Goal: Transaction & Acquisition: Purchase product/service

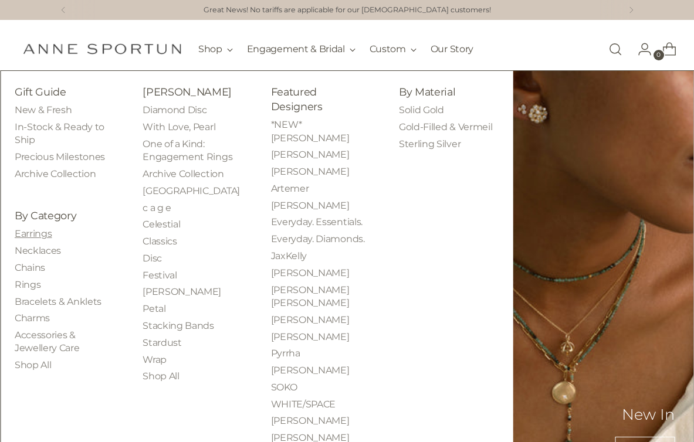
click at [43, 230] on link "Earrings" at bounding box center [33, 233] width 37 height 11
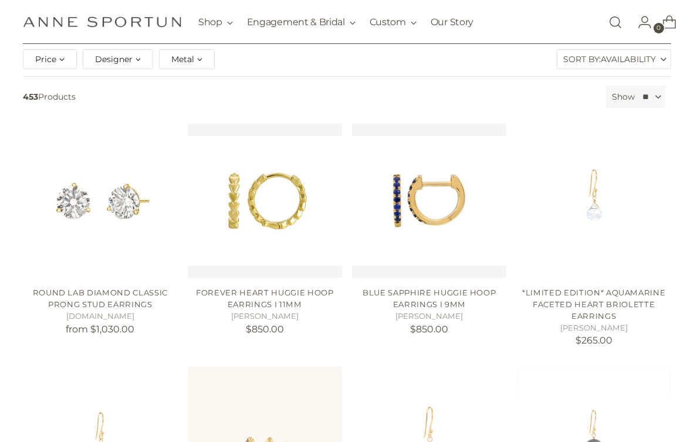
scroll to position [235, 0]
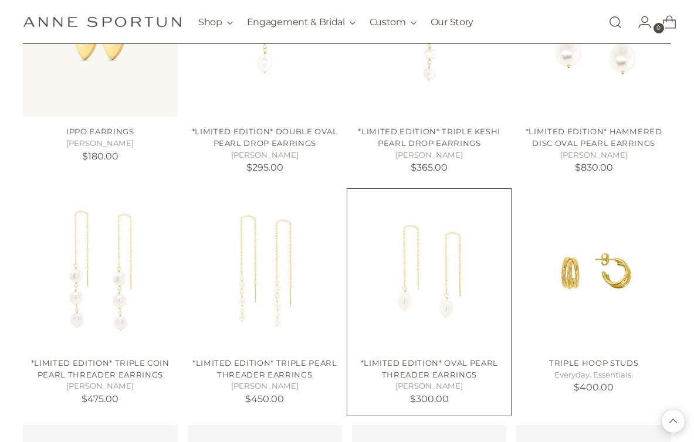
scroll to position [1408, 0]
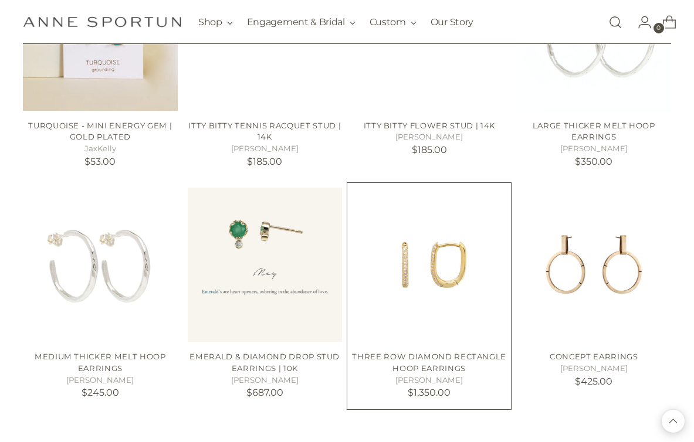
scroll to position [1914, 0]
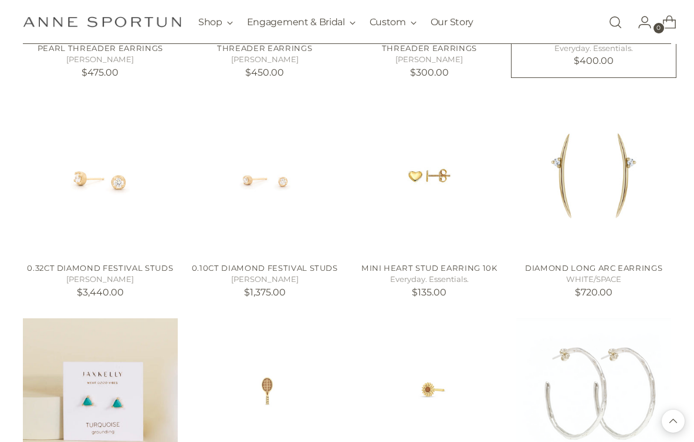
scroll to position [1621, 0]
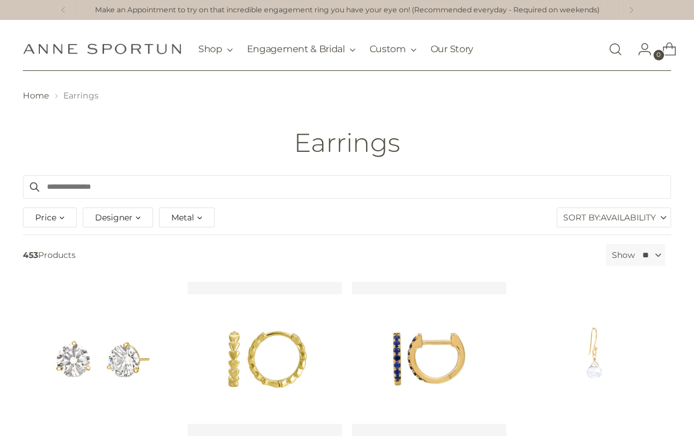
click at [116, 216] on span "Designer" at bounding box center [114, 217] width 38 height 13
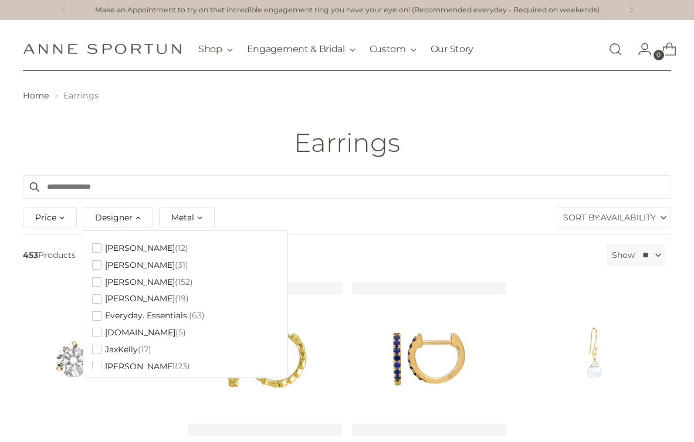
click at [116, 216] on span "Designer" at bounding box center [114, 217] width 38 height 13
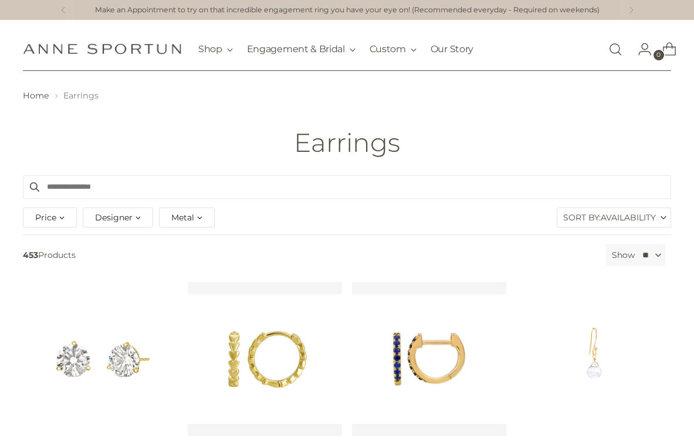
click at [185, 214] on span "Metal" at bounding box center [182, 217] width 23 height 13
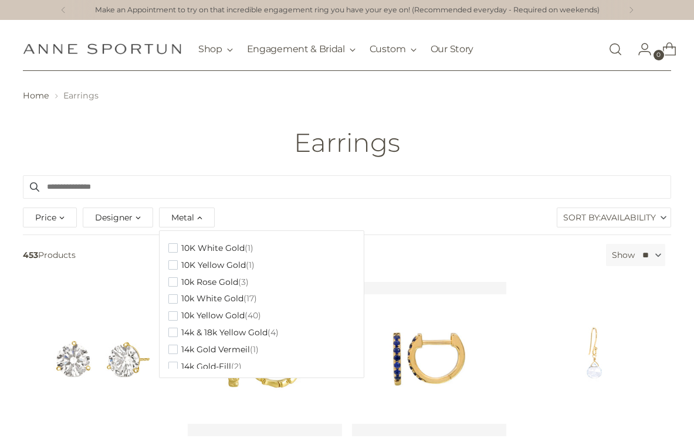
click at [185, 214] on span "Metal" at bounding box center [182, 217] width 23 height 13
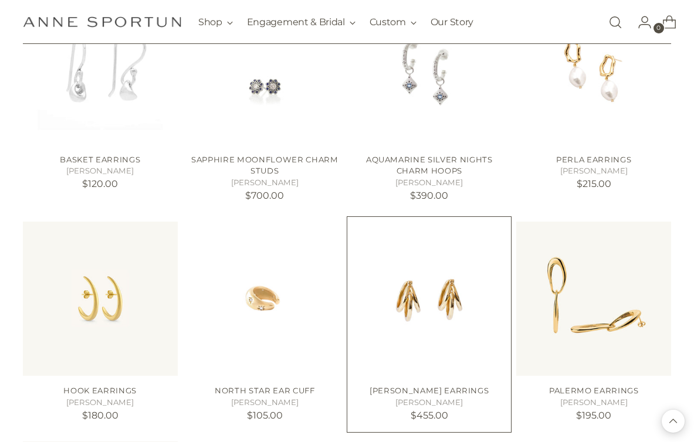
scroll to position [1173, 0]
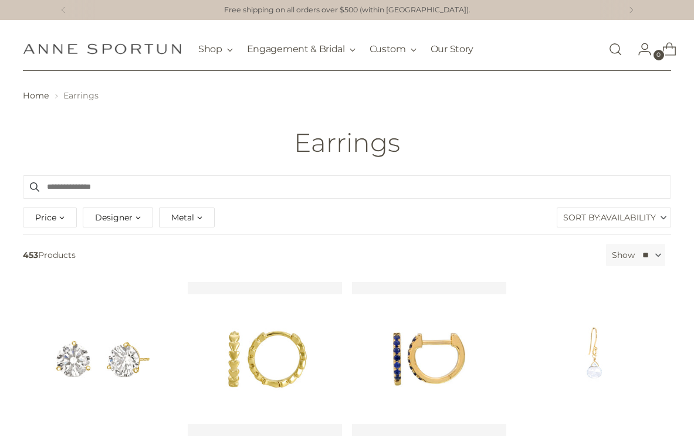
click at [201, 218] on div "Metal" at bounding box center [187, 218] width 56 height 20
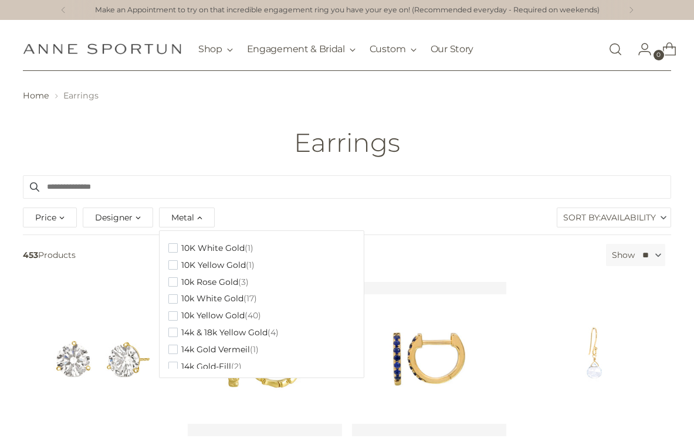
click at [127, 217] on span "Designer" at bounding box center [114, 217] width 38 height 13
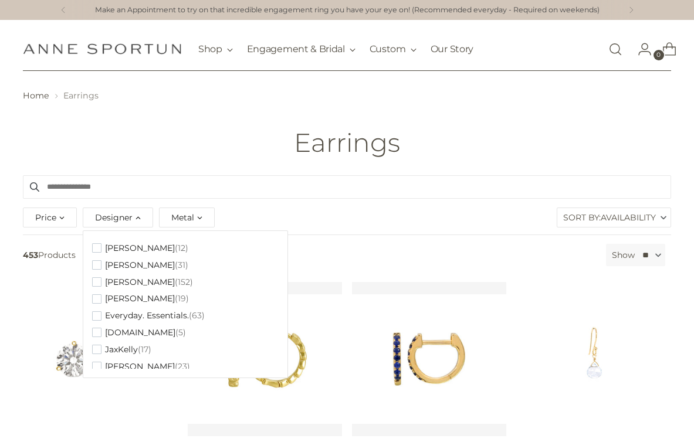
click at [53, 217] on span "Price" at bounding box center [45, 217] width 21 height 13
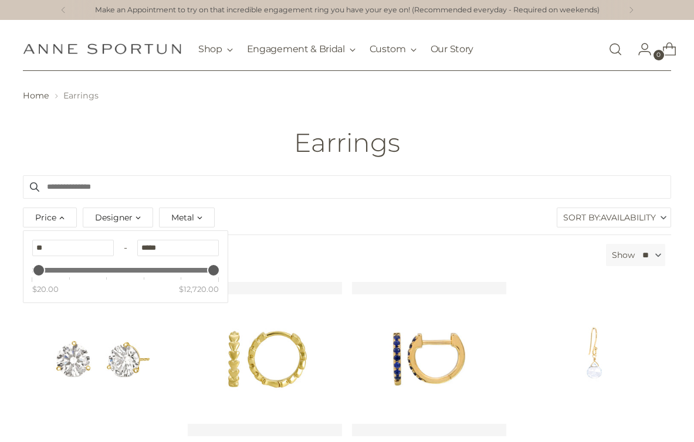
click at [64, 188] on input "Search products" at bounding box center [347, 186] width 648 height 23
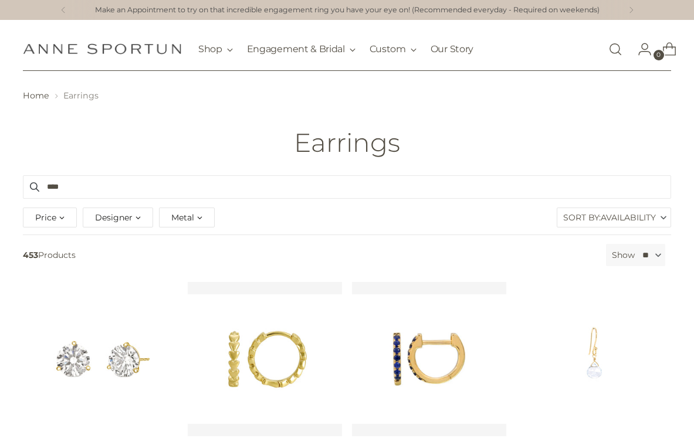
type input "****"
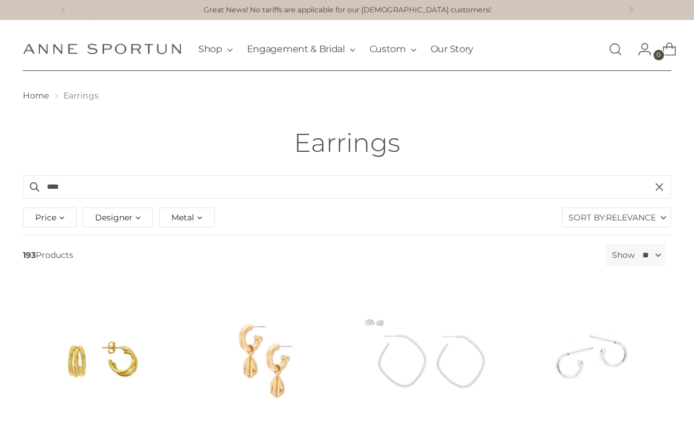
click at [136, 188] on input "****" at bounding box center [347, 186] width 648 height 23
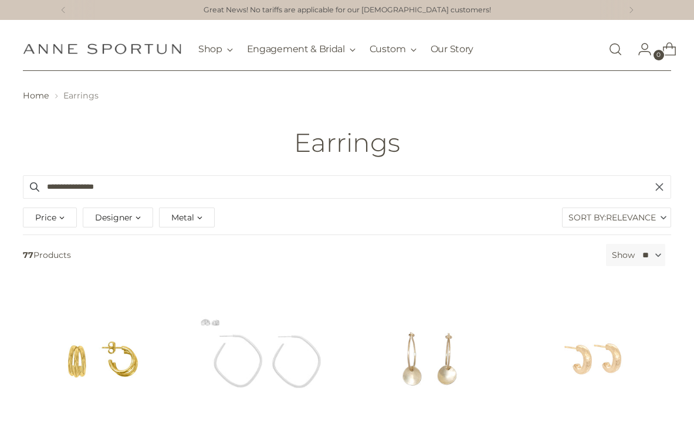
type input "**********"
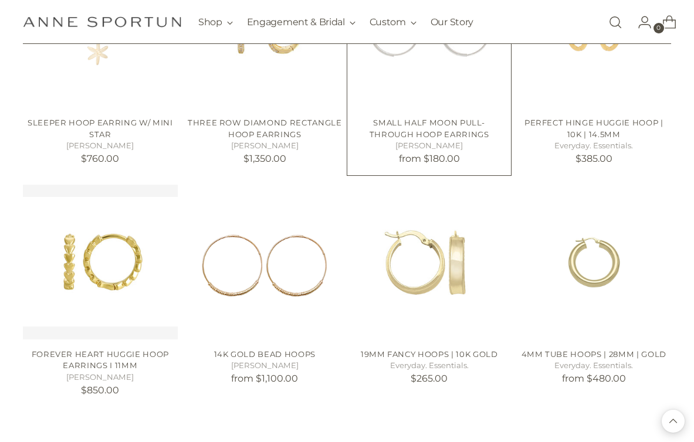
scroll to position [821, 0]
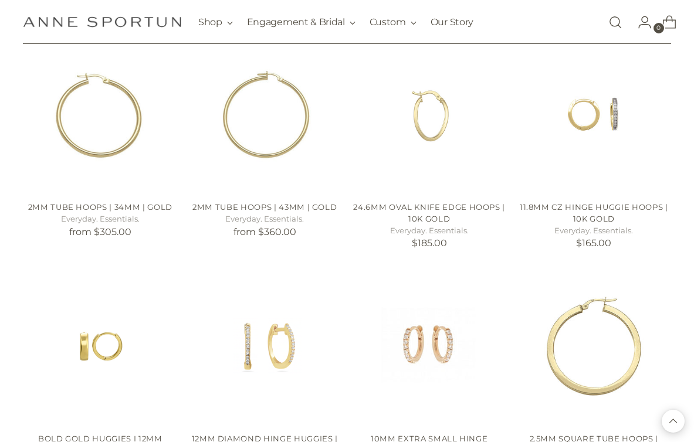
scroll to position [1408, 0]
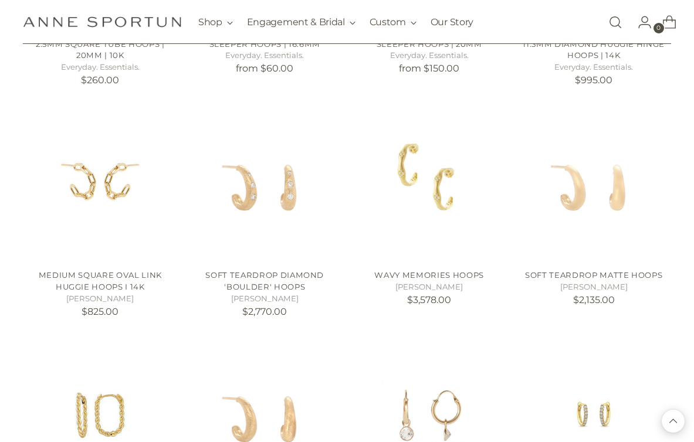
scroll to position [2522, 0]
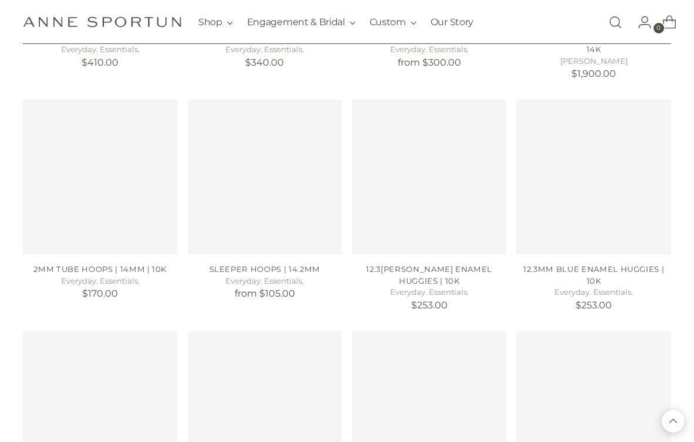
scroll to position [3754, 0]
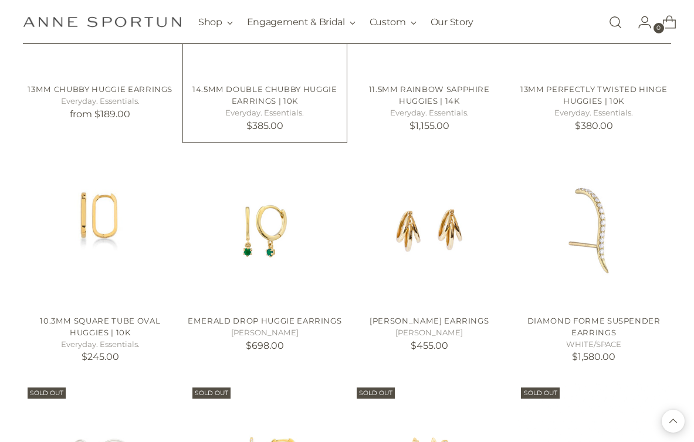
scroll to position [4106, 0]
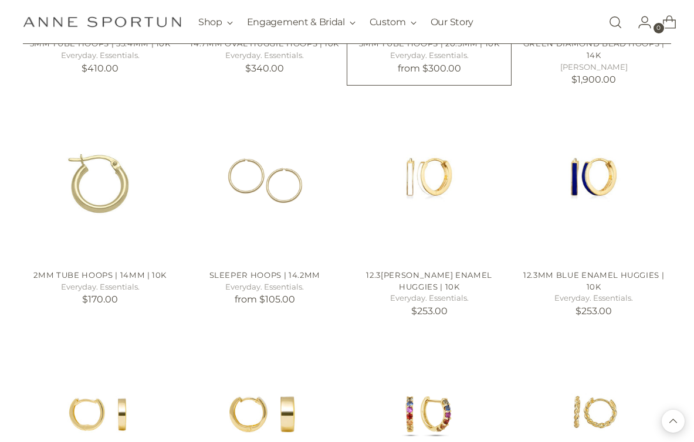
scroll to position [3656, 0]
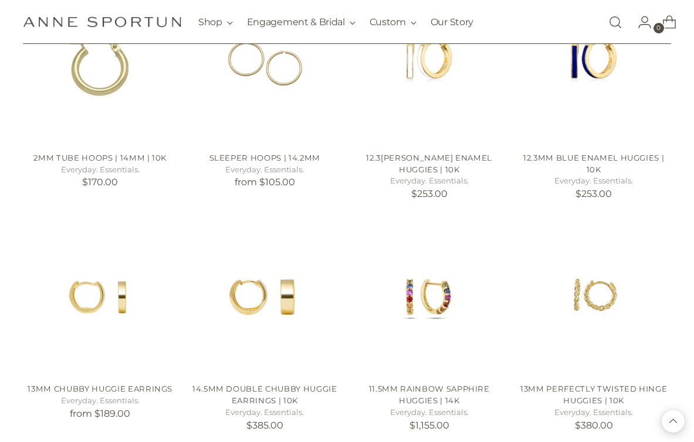
scroll to position [3774, 0]
